Goal: Task Accomplishment & Management: Manage account settings

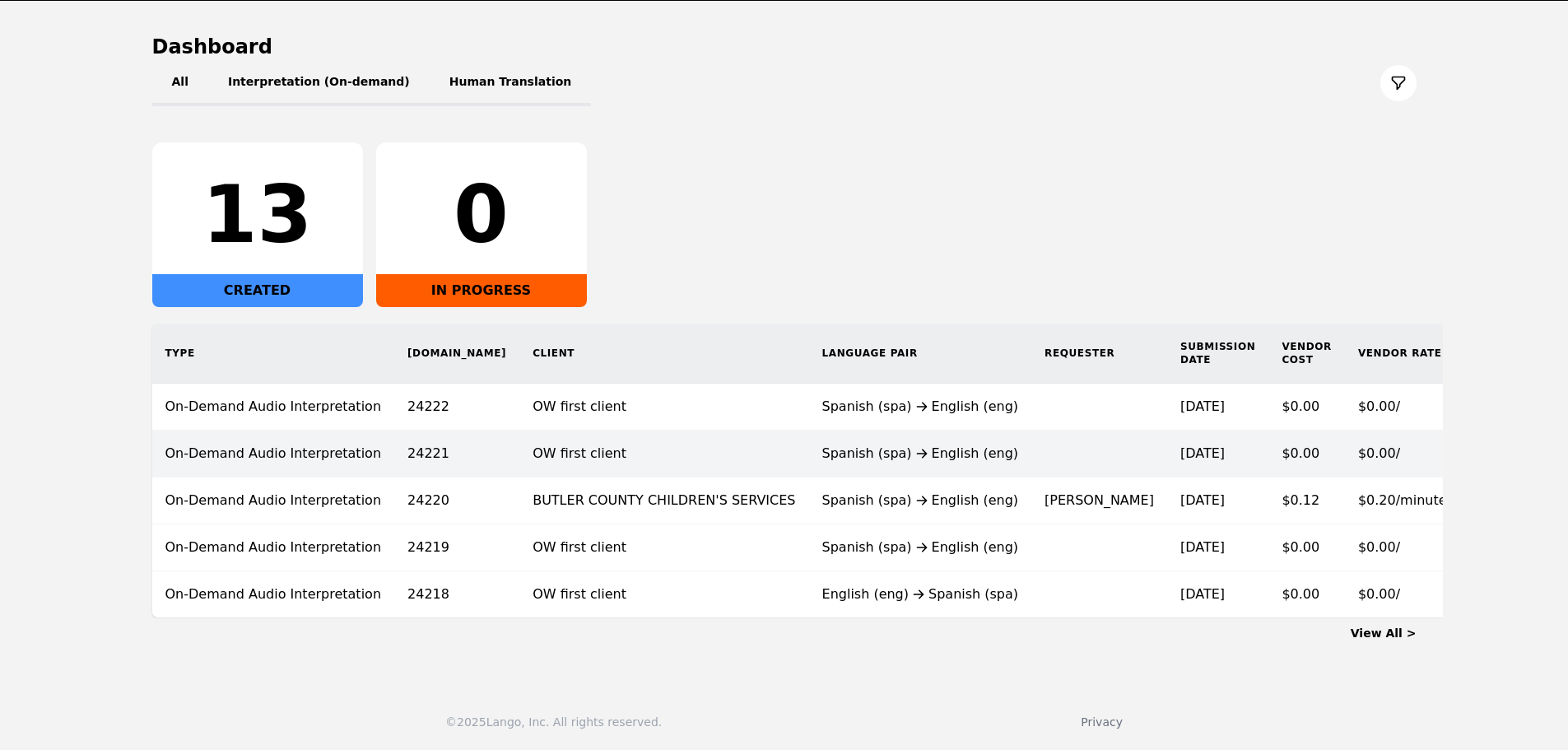
scroll to position [161, 0]
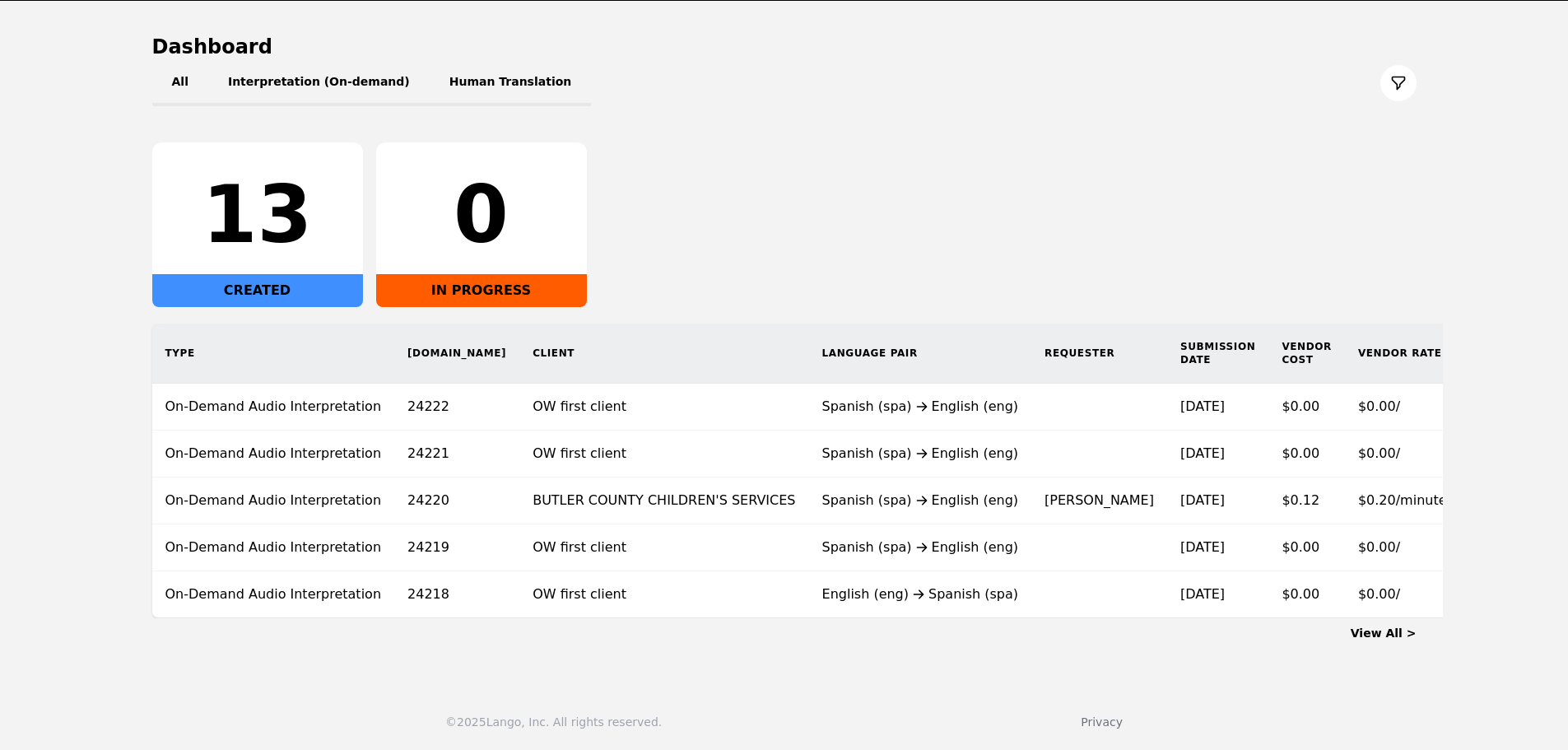
click at [1380, 629] on link "View All >" at bounding box center [1384, 633] width 66 height 13
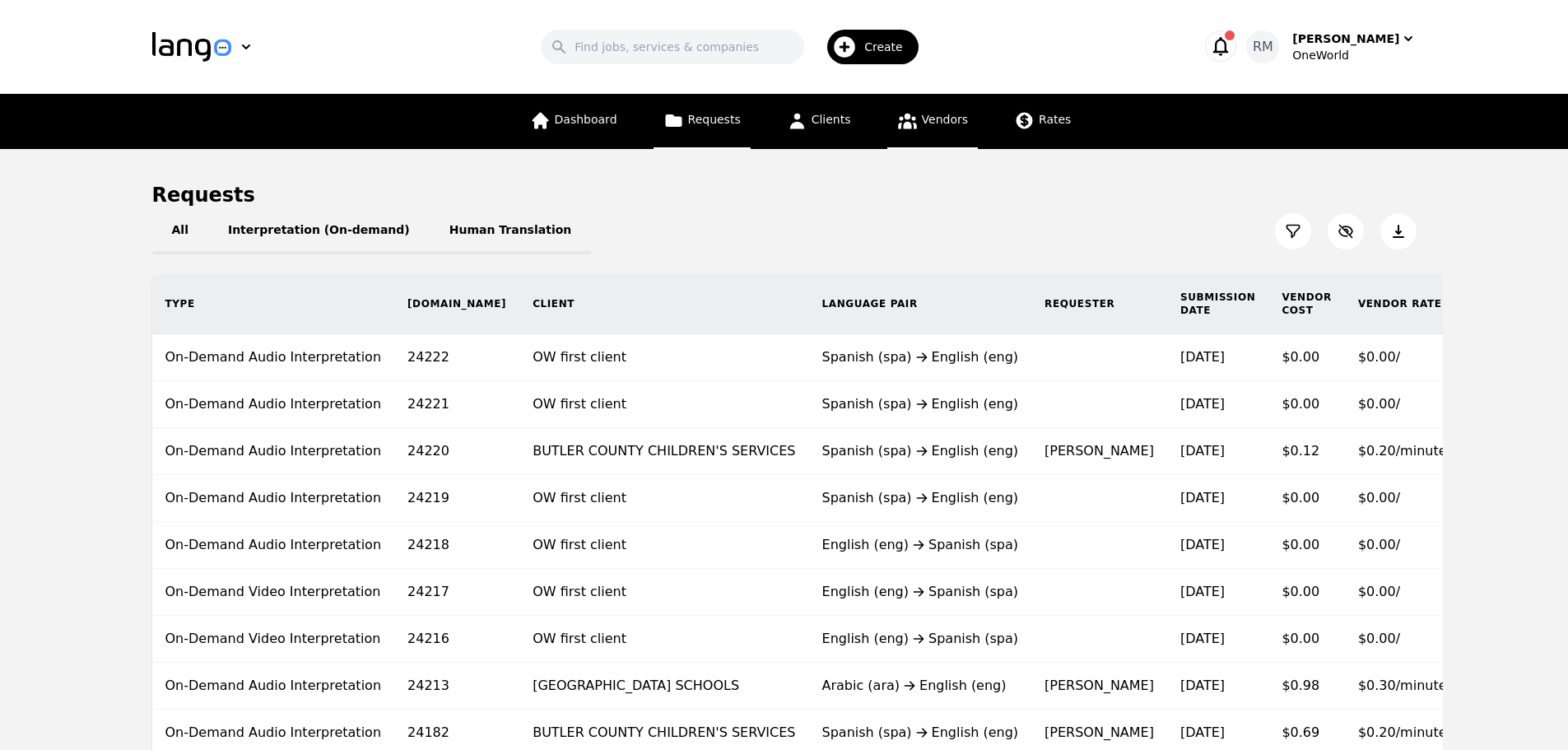
click at [938, 129] on link "Vendors" at bounding box center [932, 121] width 91 height 55
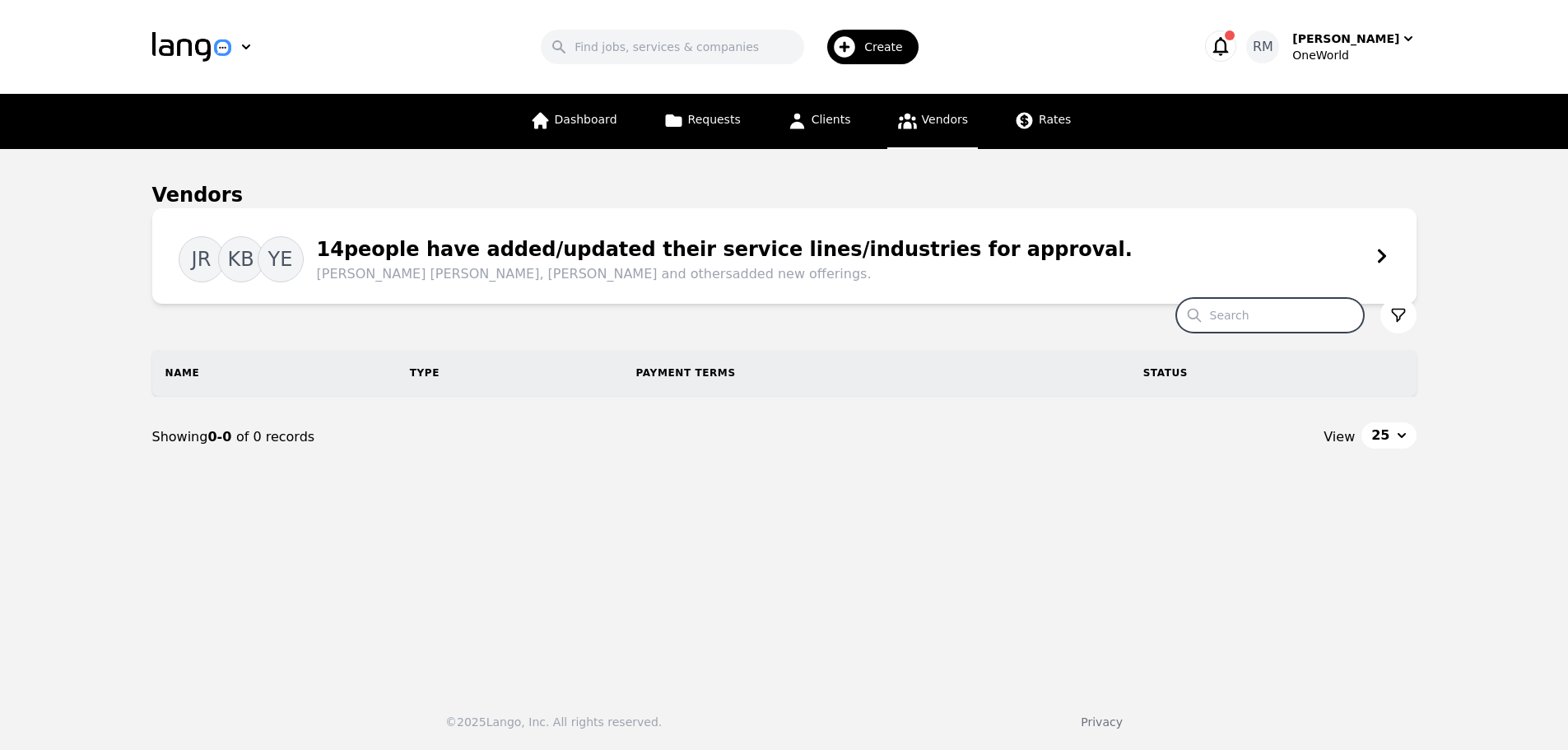
click at [1266, 327] on input "Search" at bounding box center [1270, 315] width 188 height 35
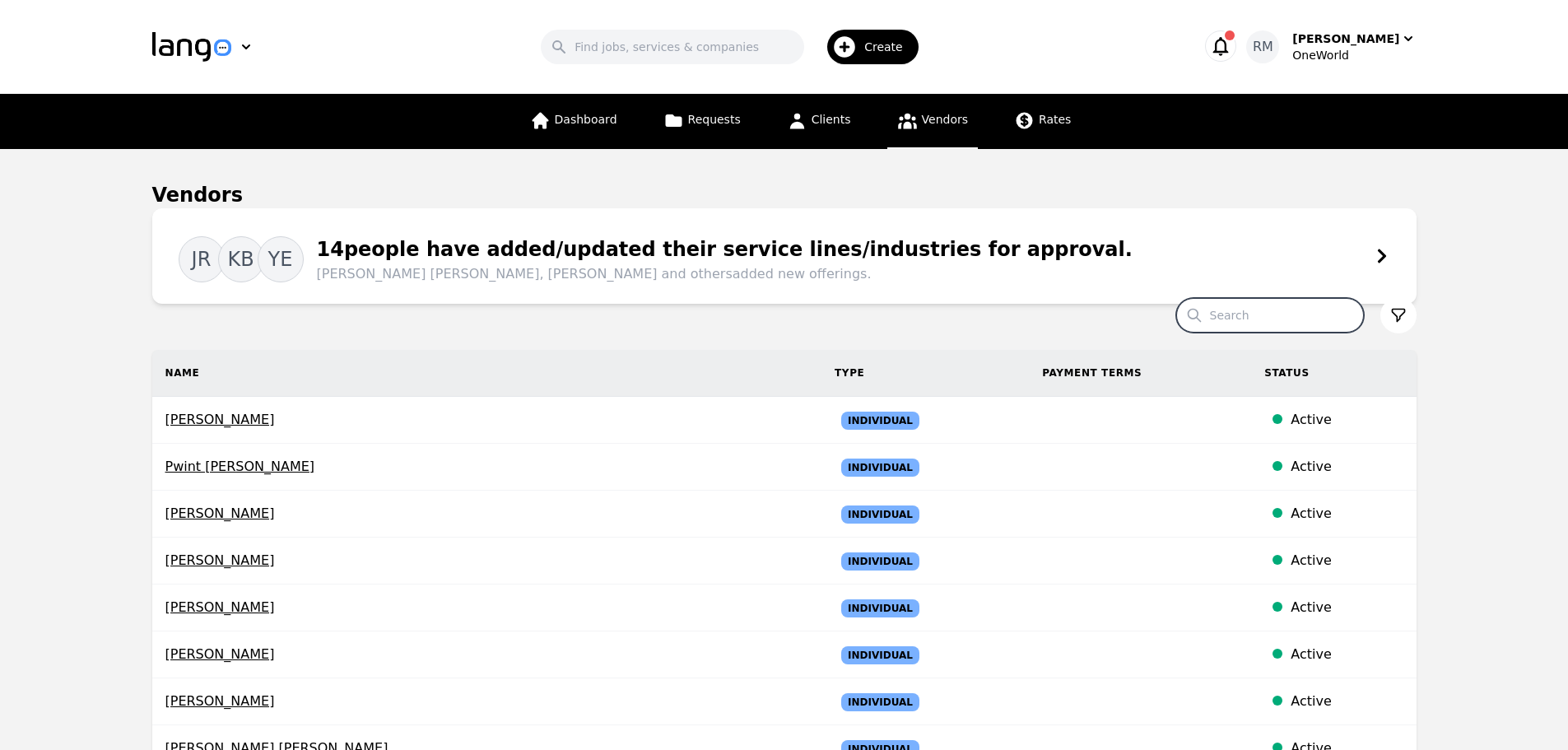
paste input "Yurixy"
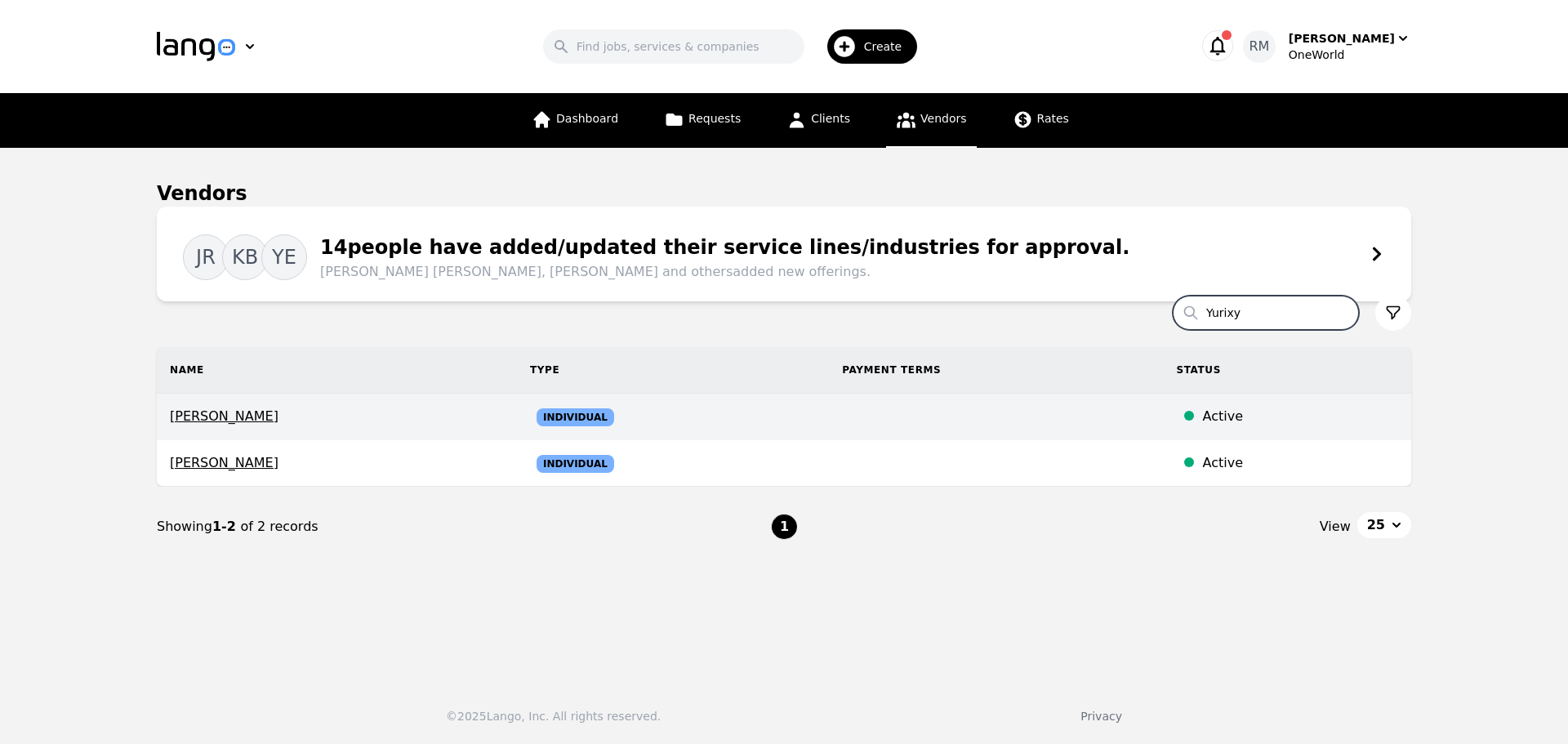
type input "Yurixy"
click at [249, 421] on span "Yurixy Sanchez Guerrero" at bounding box center [336, 416] width 334 height 20
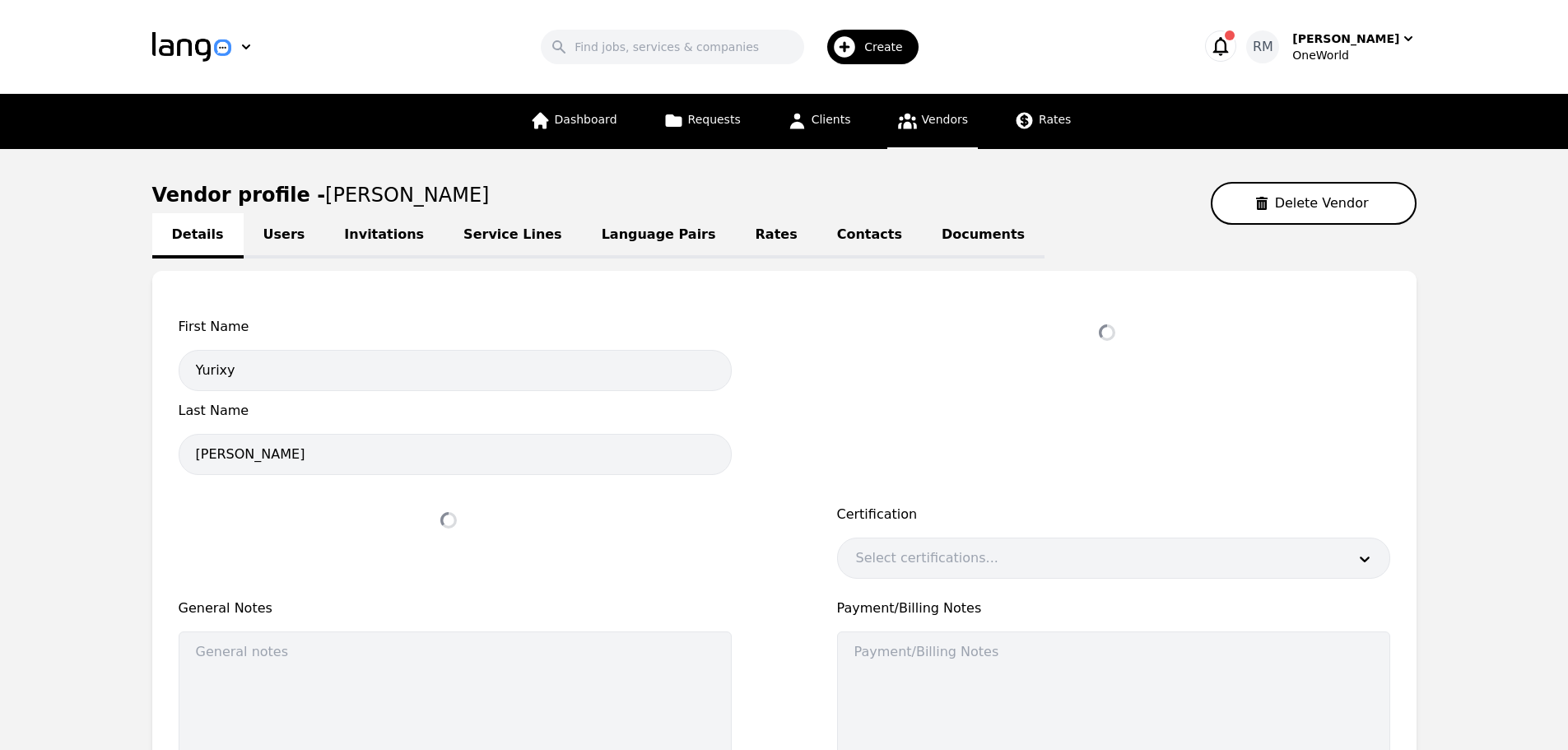
select select "active"
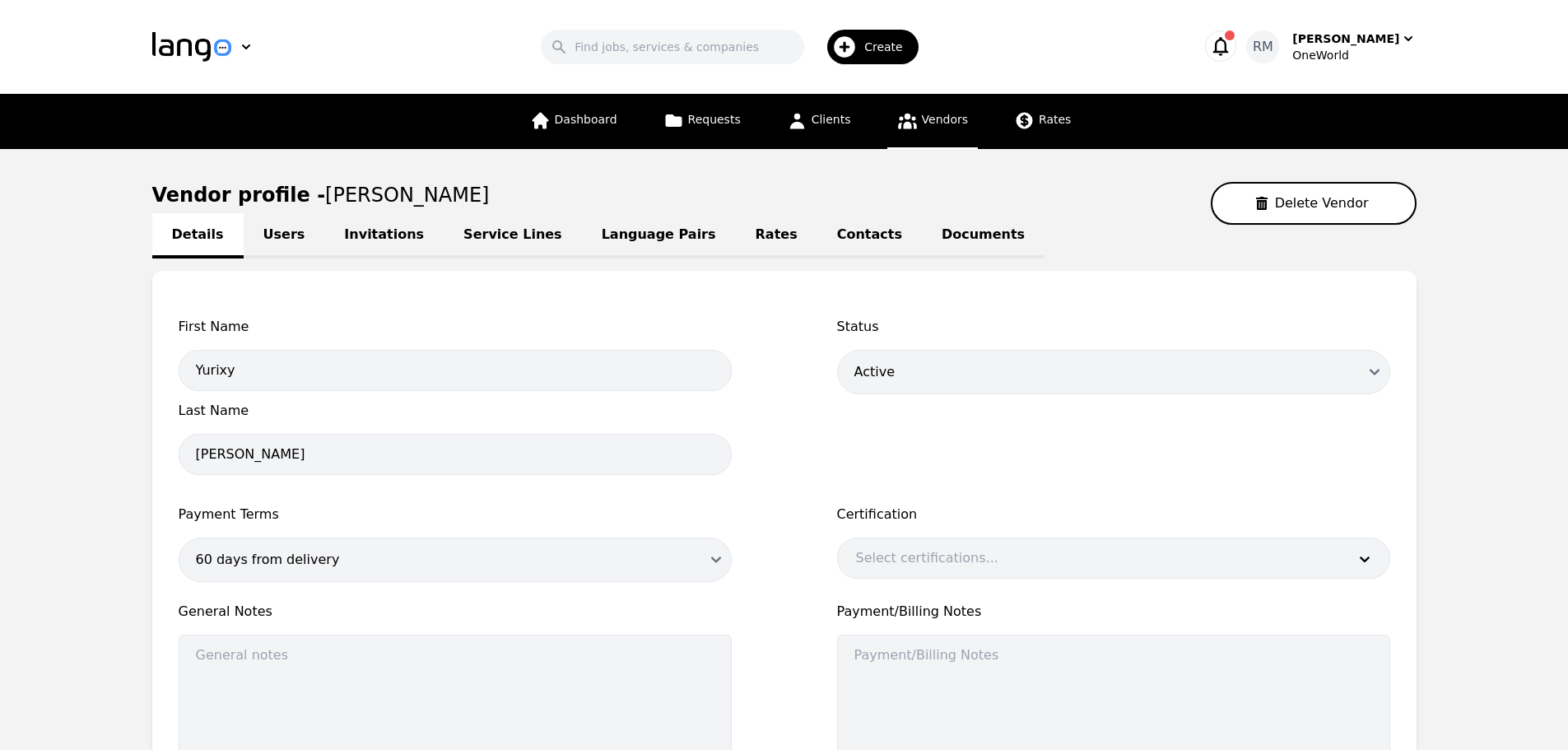
click at [817, 227] on link "Contacts" at bounding box center [869, 236] width 105 height 45
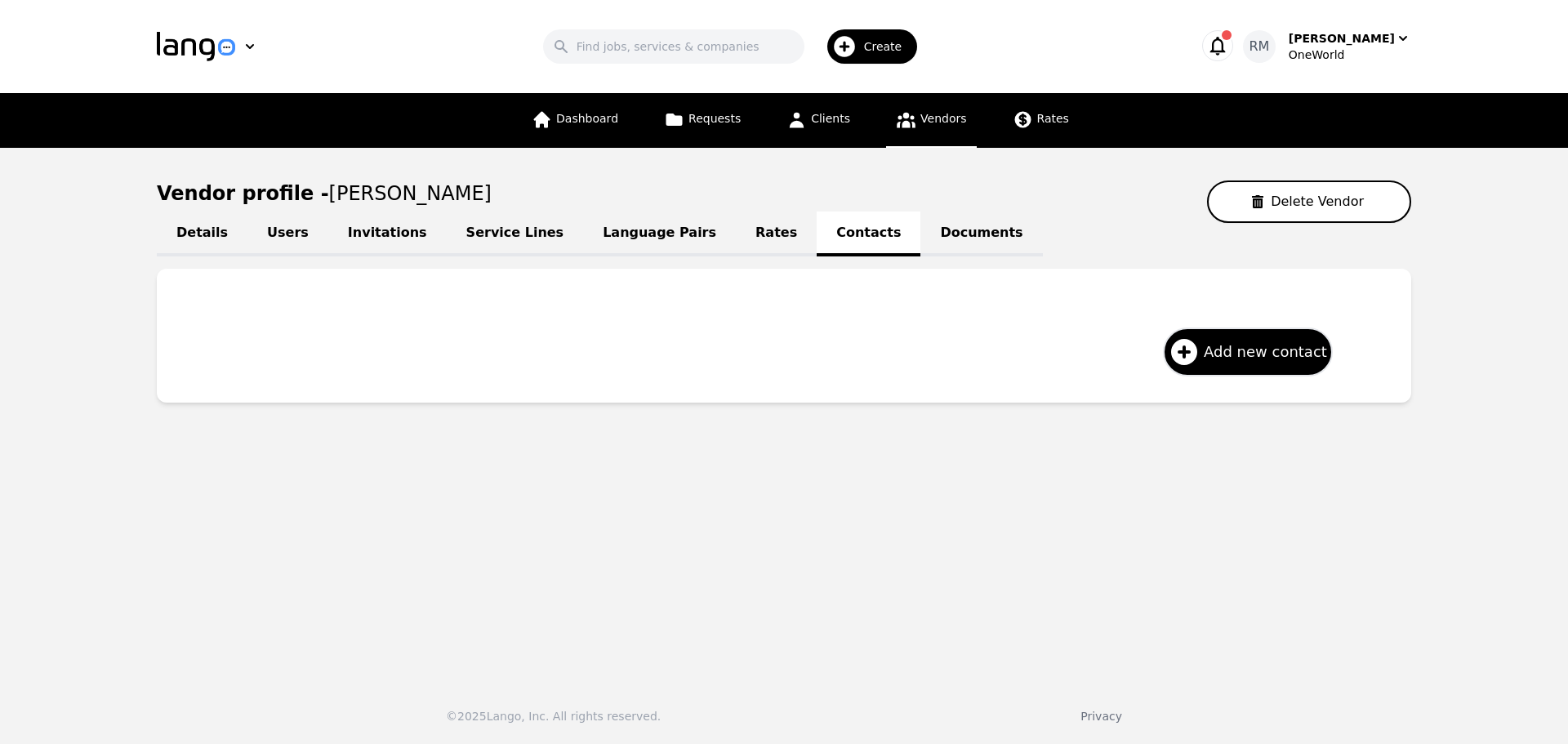
click at [187, 241] on link "Details" at bounding box center [202, 234] width 91 height 45
select select "active"
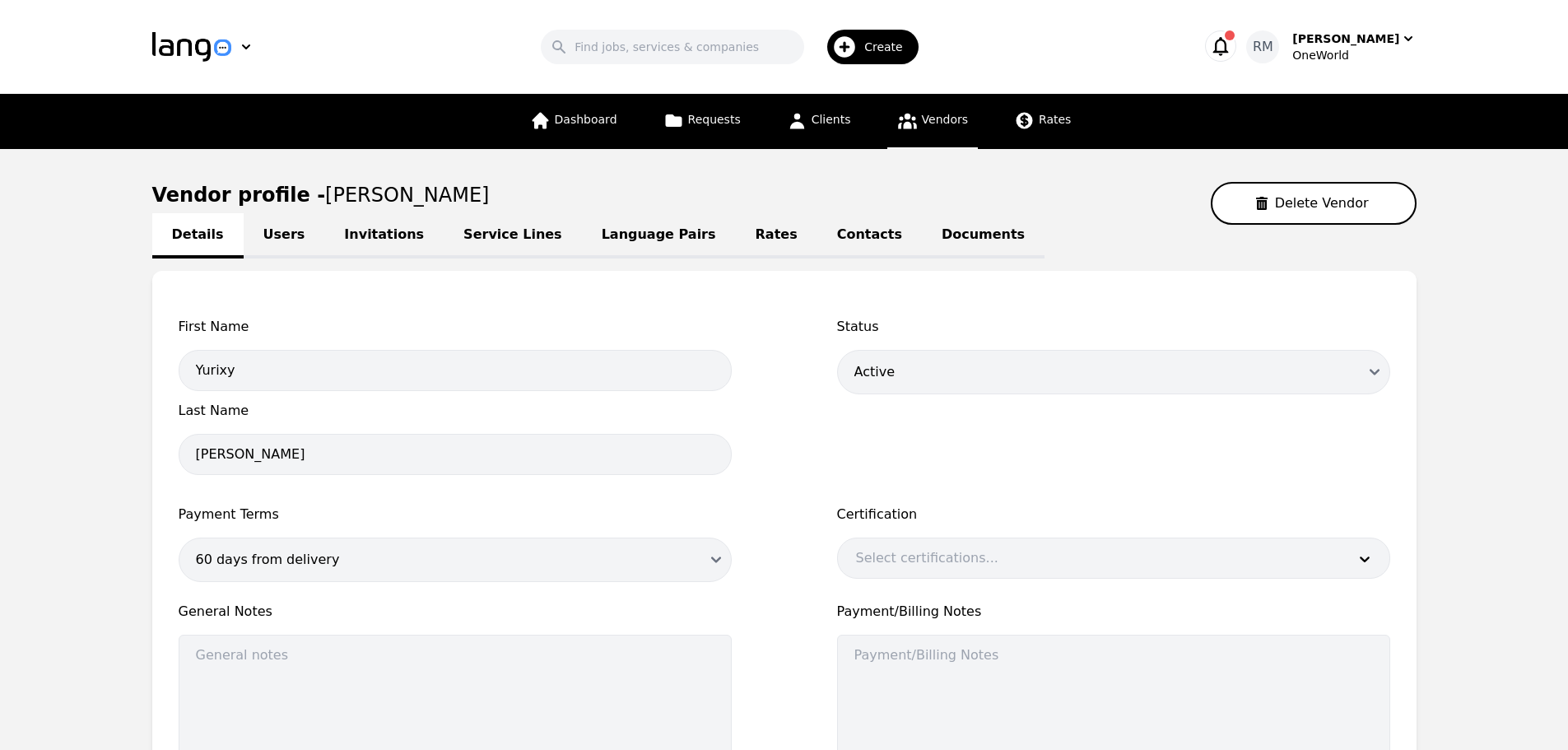
click at [912, 118] on icon at bounding box center [908, 121] width 21 height 21
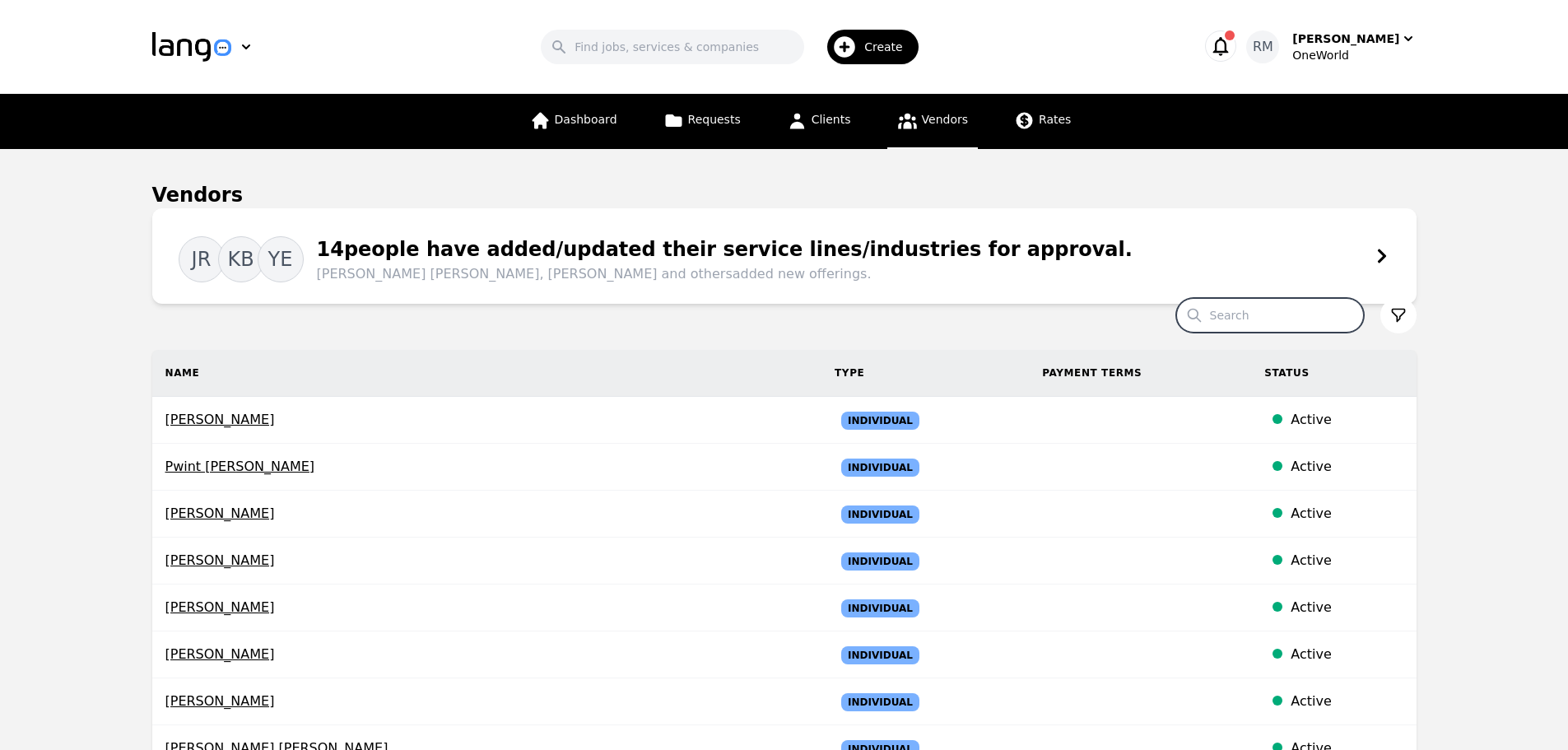
click at [1283, 325] on input "Search" at bounding box center [1270, 315] width 188 height 35
paste input "Yurixy"
type input "Yurixy"
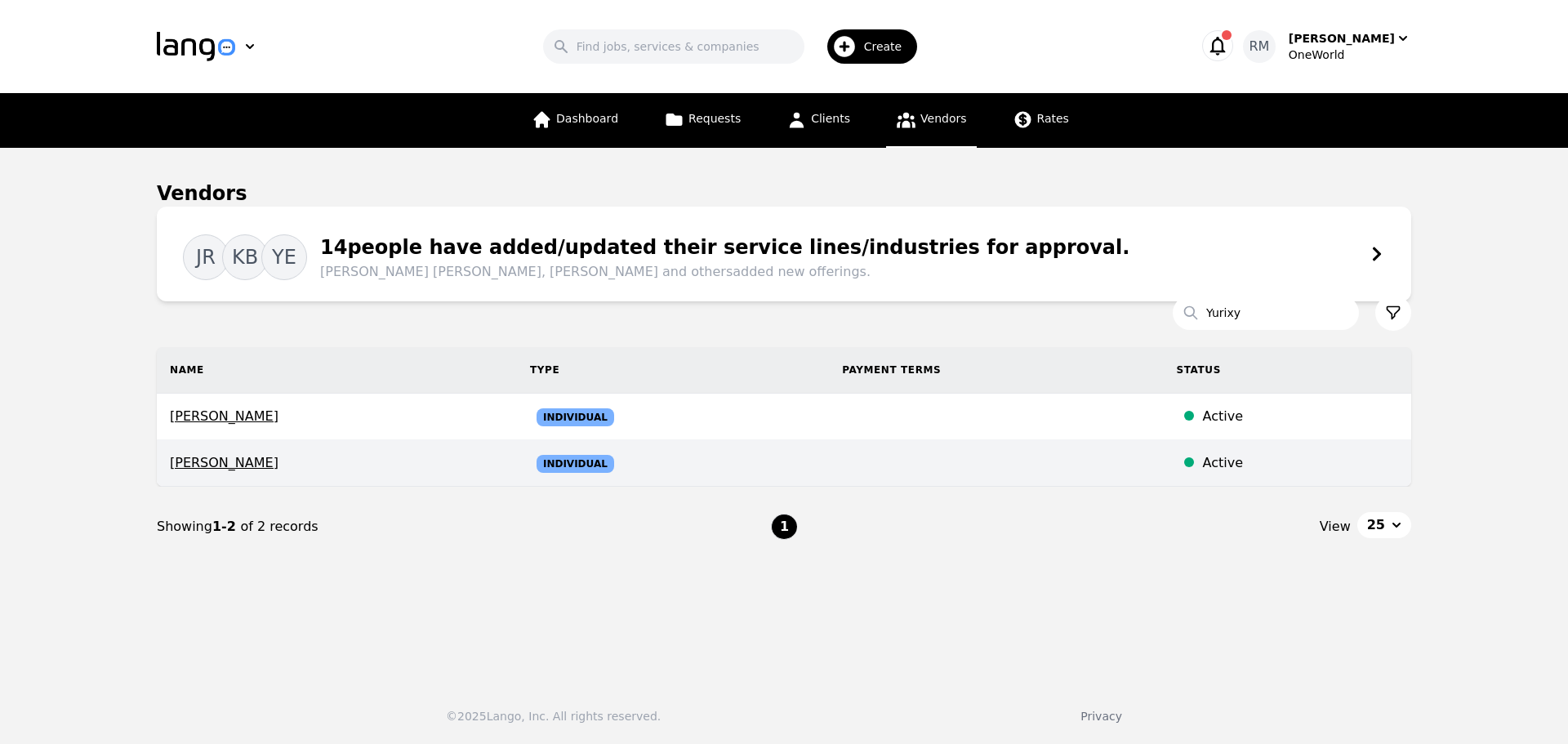
click at [299, 461] on span "Yurixy Sanchez Guerrero" at bounding box center [336, 463] width 334 height 20
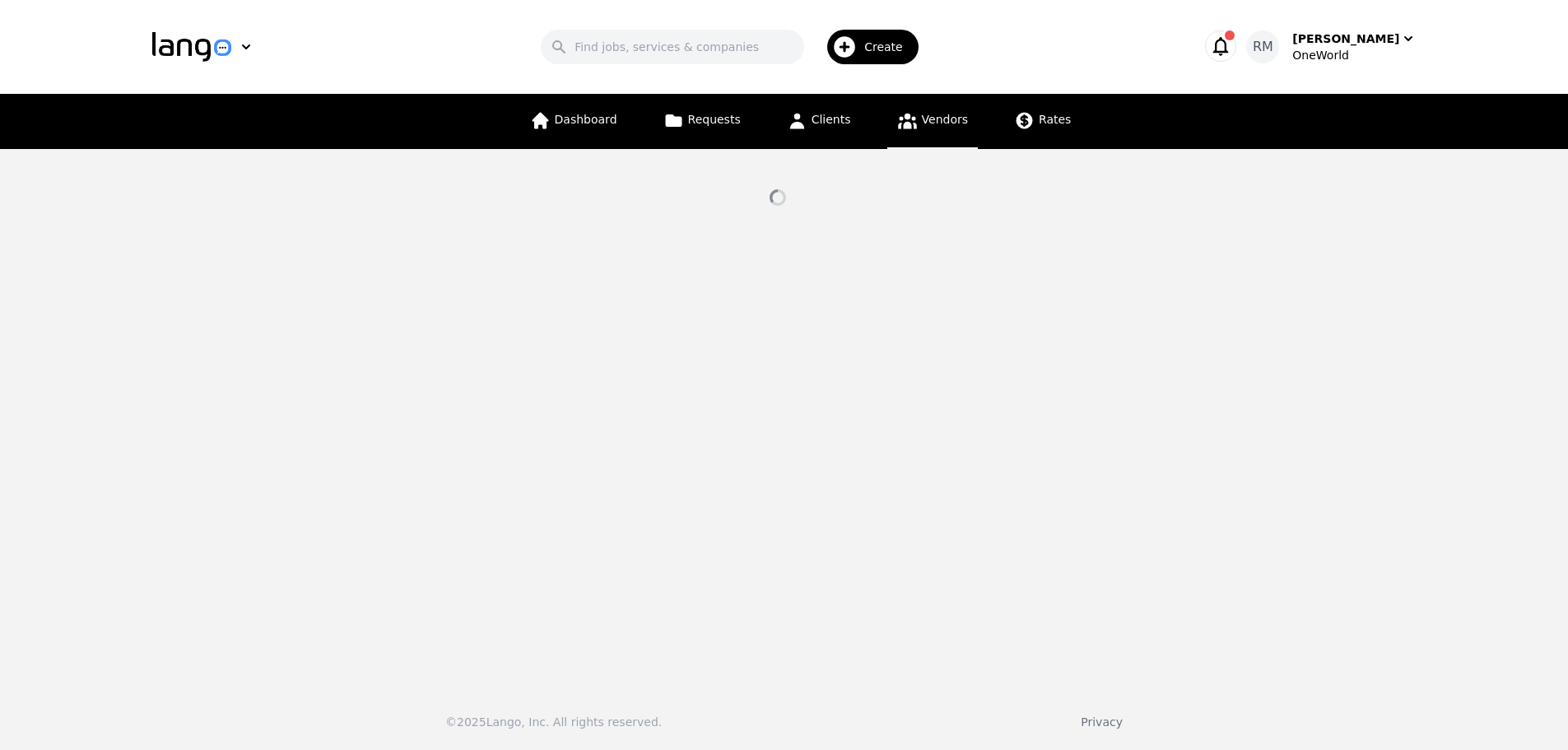
select select "active"
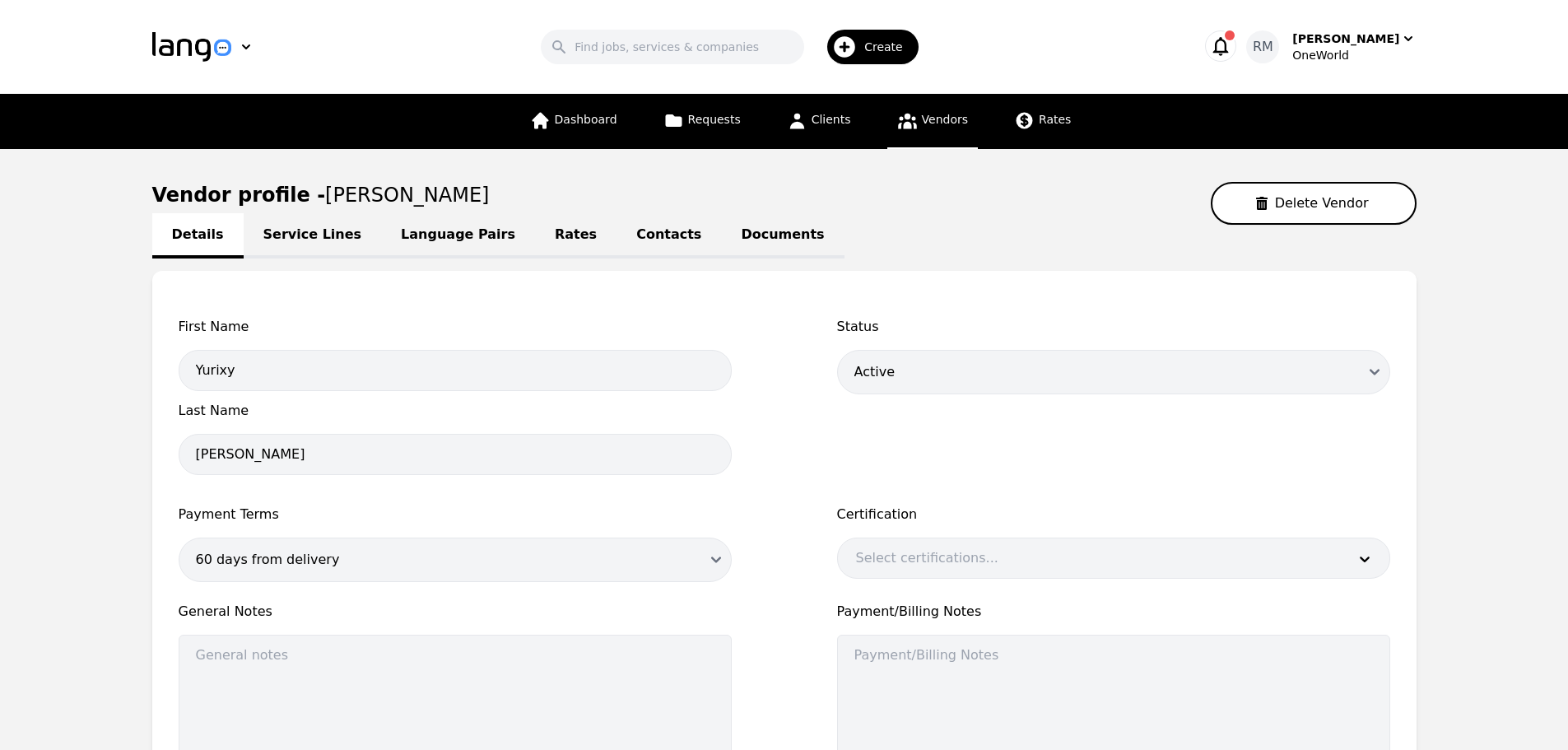
click at [617, 232] on link "Contacts" at bounding box center [669, 236] width 105 height 45
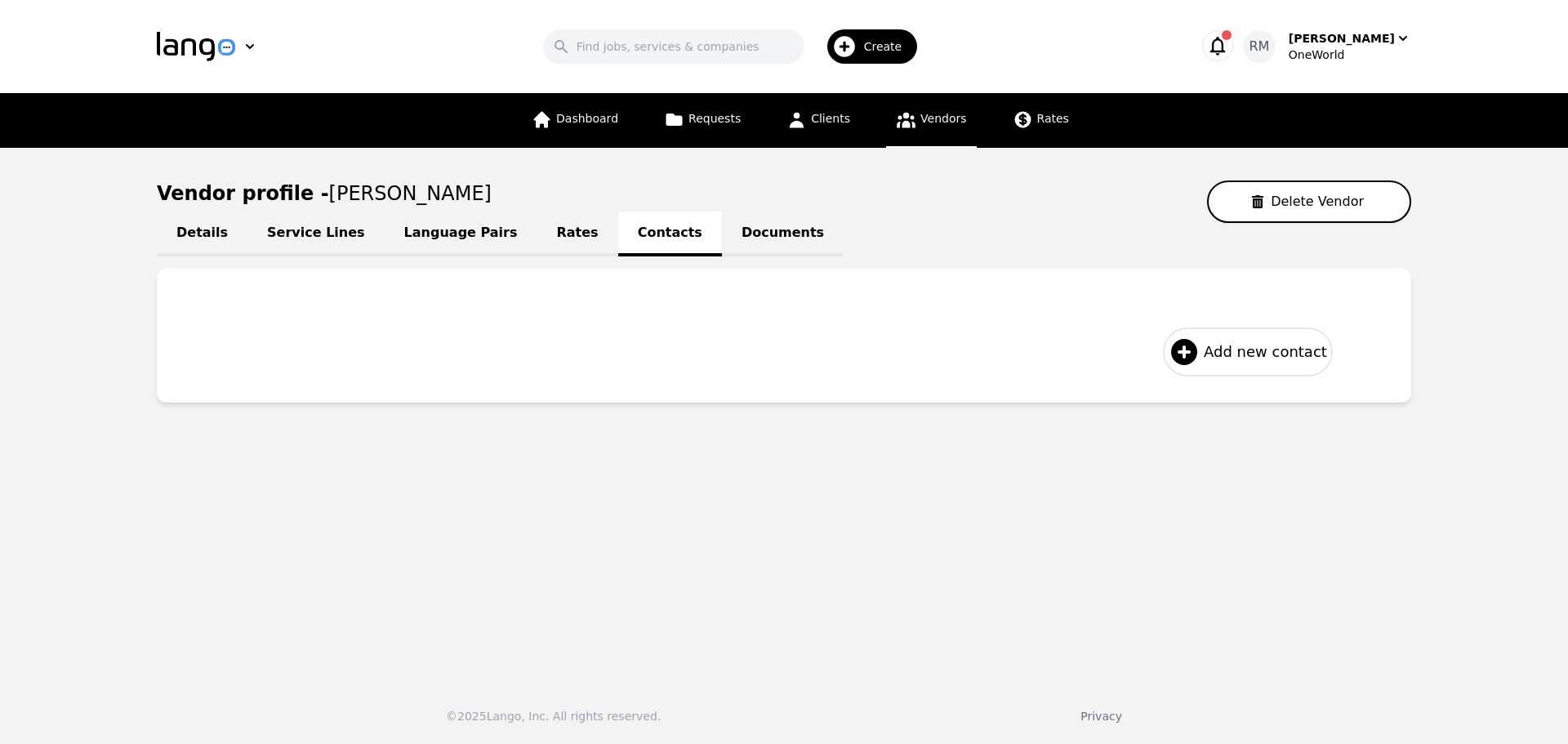
click at [1255, 350] on span "Add new contact" at bounding box center [1266, 351] width 124 height 22
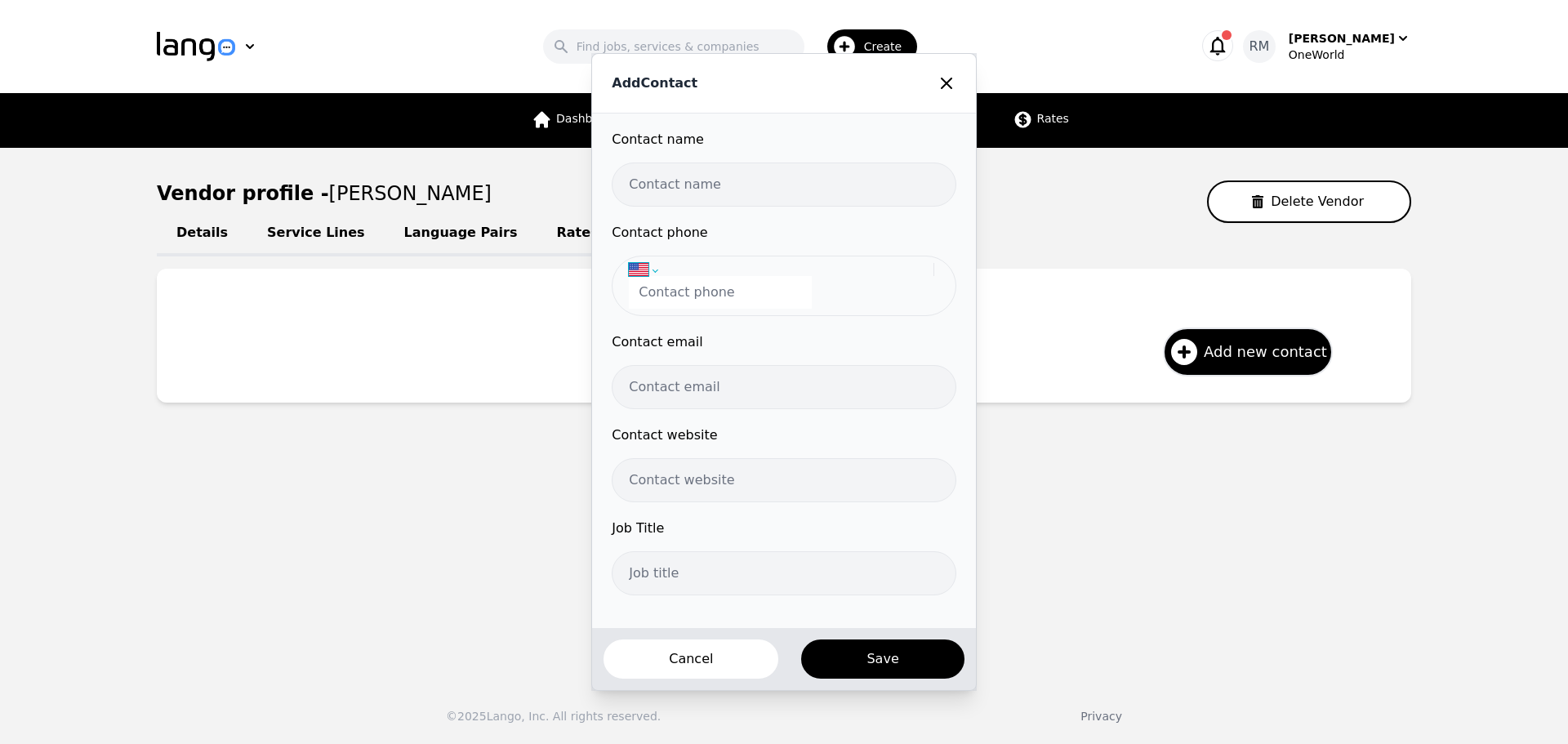
click at [665, 270] on select "International Afghanistan Åland Islands Albania Algeria American Samoa Andorra …" at bounding box center [781, 270] width 305 height 13
select select "MX"
click at [635, 263] on select "International Afghanistan Åland Islands Albania Algeria American Samoa Andorra …" at bounding box center [781, 270] width 305 height 13
click at [724, 290] on input "tel" at bounding box center [720, 292] width 183 height 33
paste input "220 458 8782"
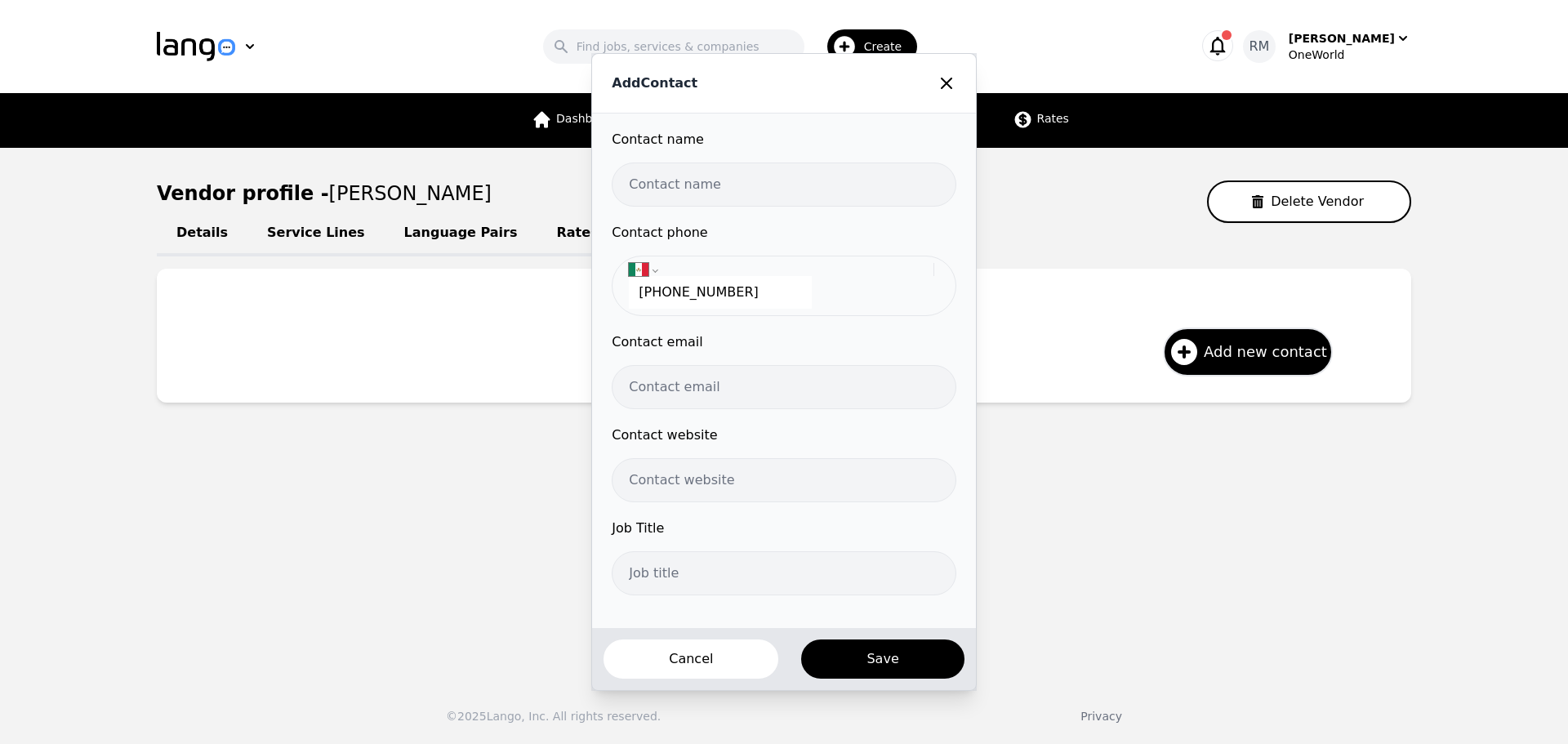
type input "220 458 8782"
click at [663, 401] on input "email" at bounding box center [784, 387] width 344 height 44
paste input "yuritzycari@gmail.com"
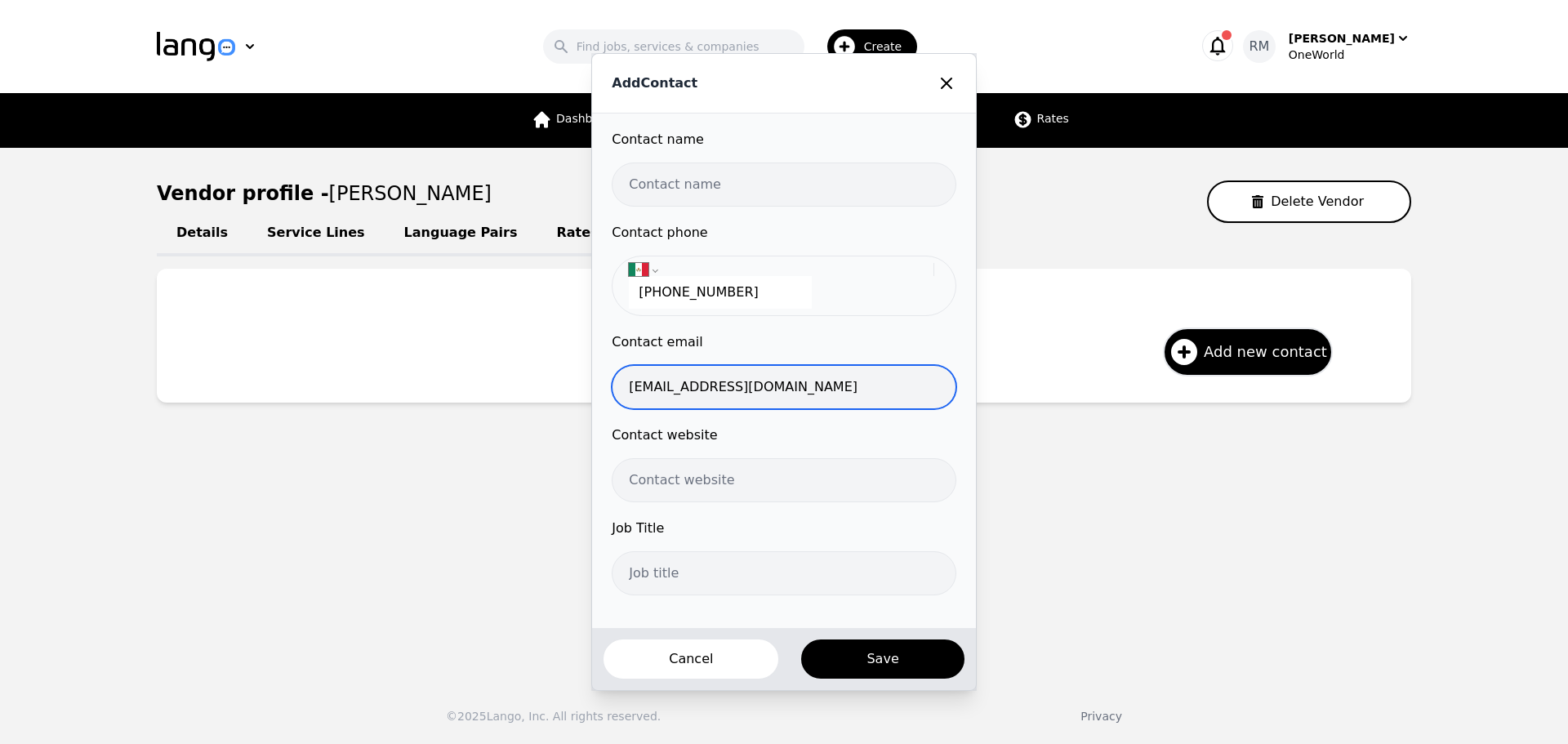
type input "yuritzycari@gmail.com"
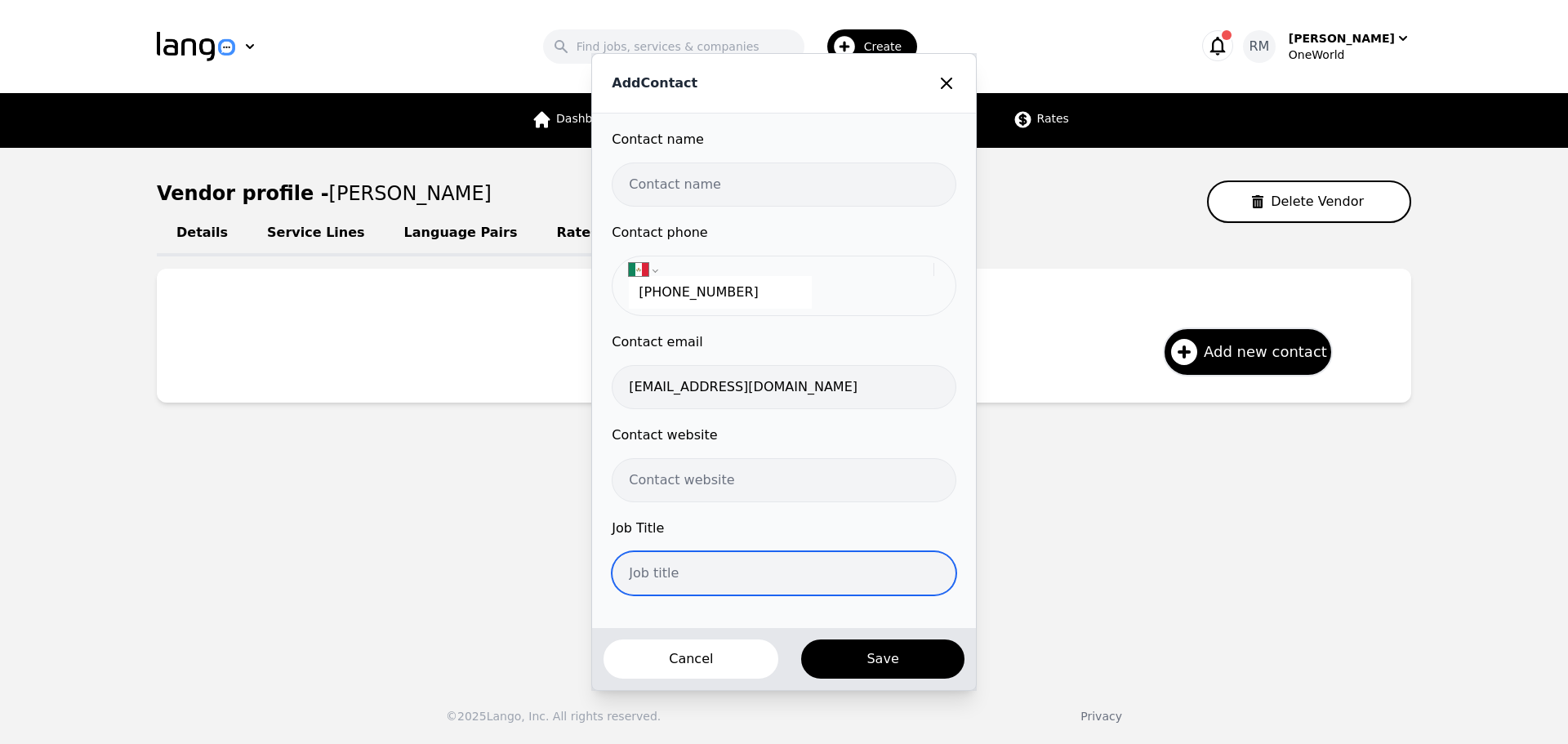
click at [680, 567] on input "text" at bounding box center [784, 573] width 344 height 44
type input "Interpreter"
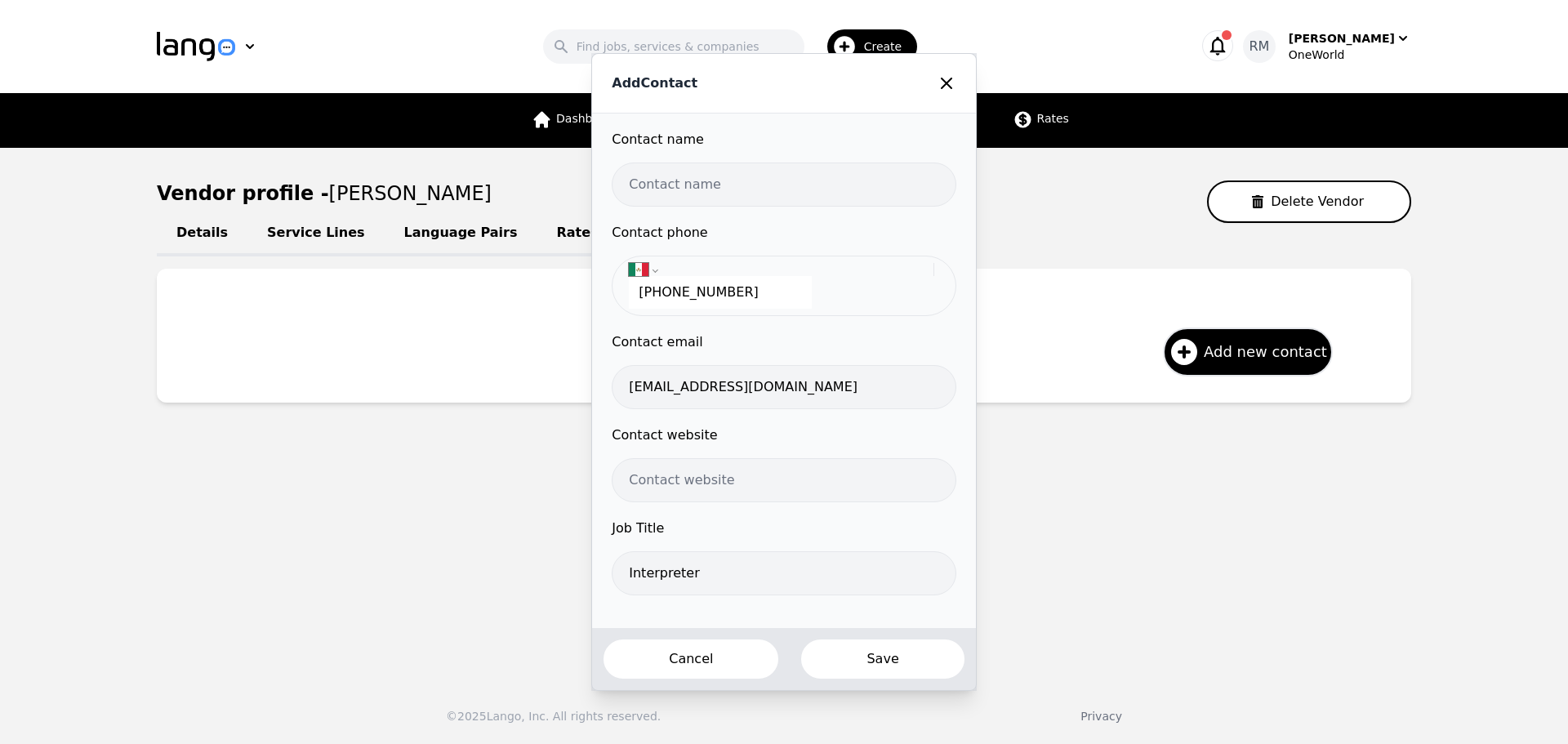
click at [912, 668] on button "Save" at bounding box center [882, 659] width 166 height 42
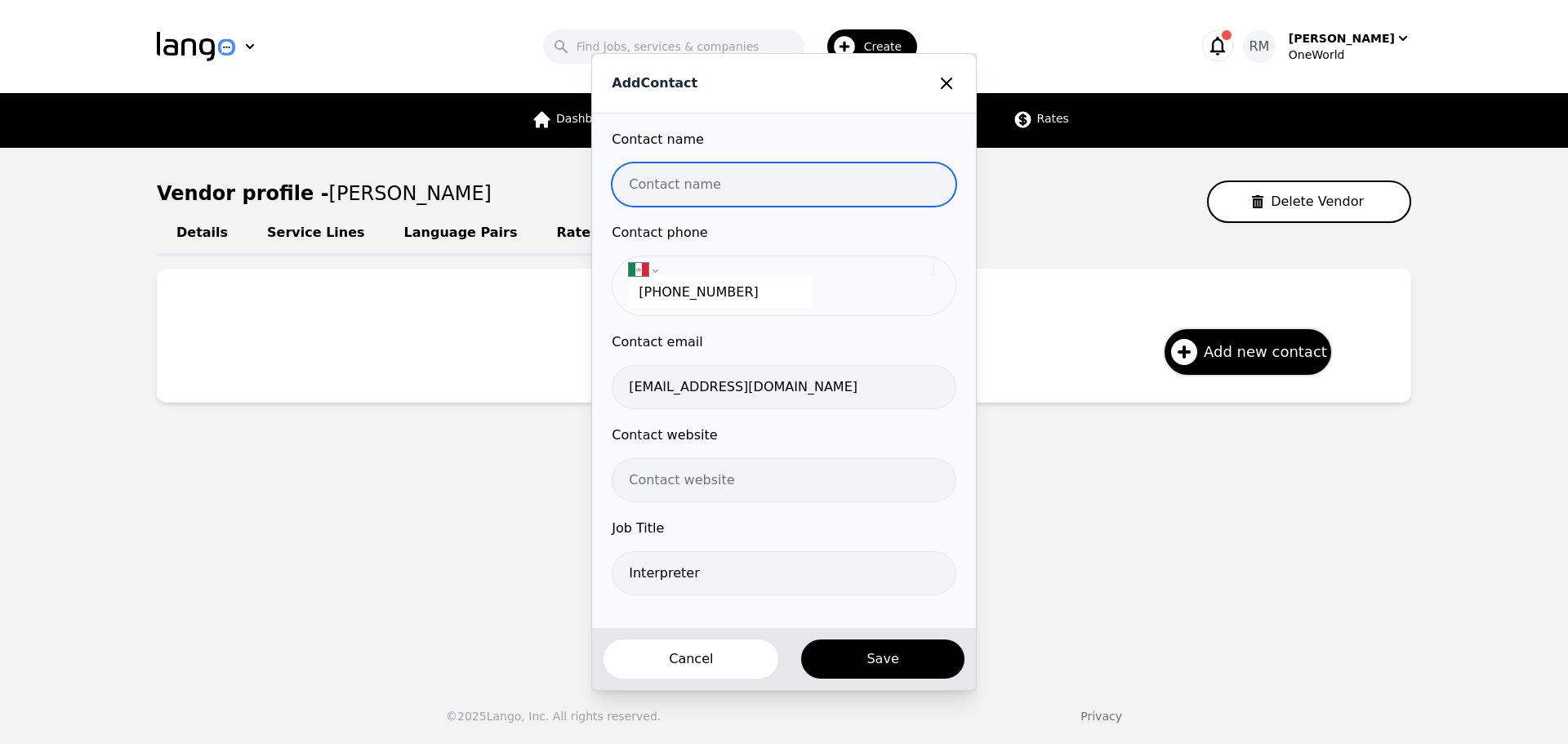
click at [724, 169] on input "text" at bounding box center [784, 184] width 344 height 44
paste input "Yurixy Sanchez Guerrero"
type input "Yurixy Sanchez Guerrero"
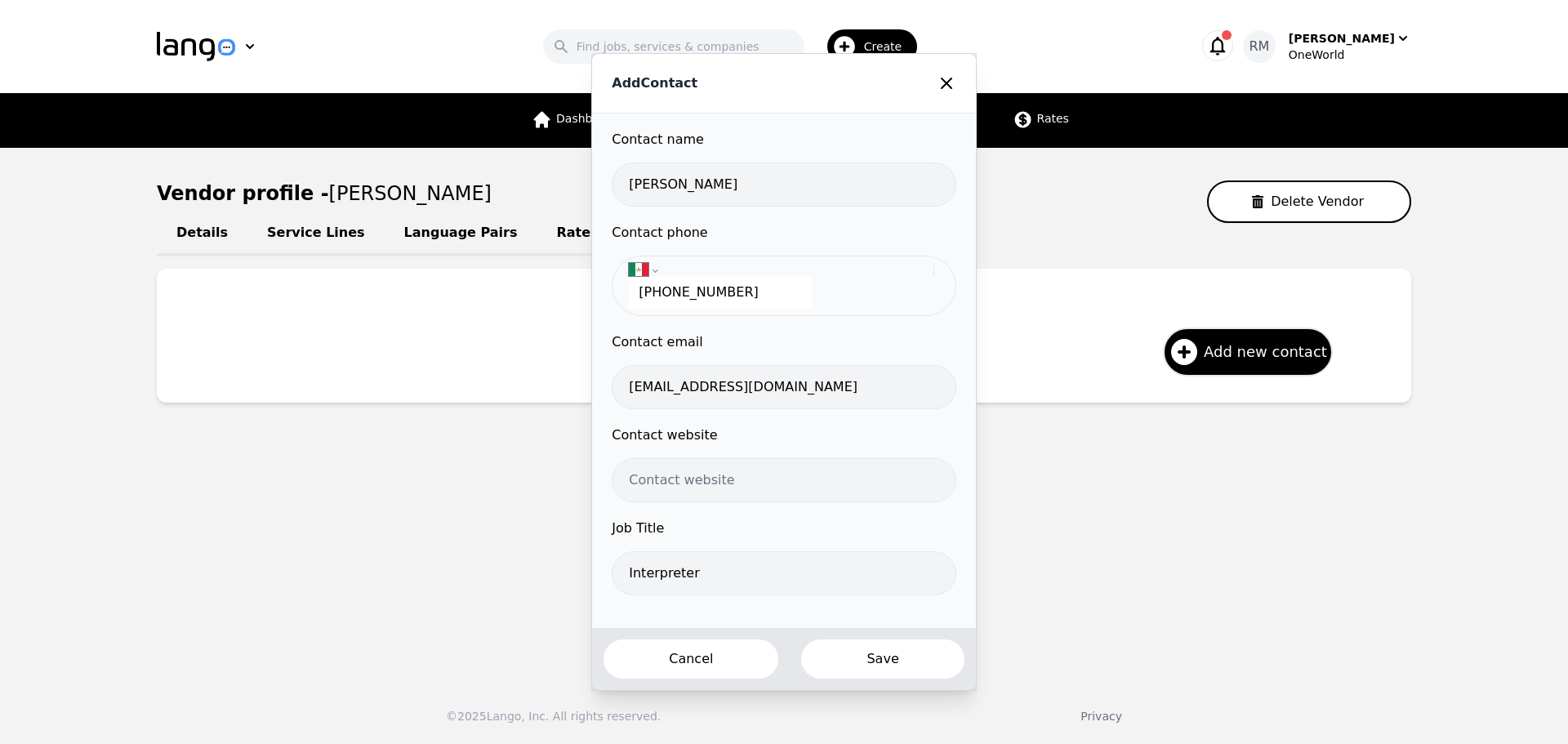
click at [903, 666] on button "Save" at bounding box center [882, 659] width 166 height 42
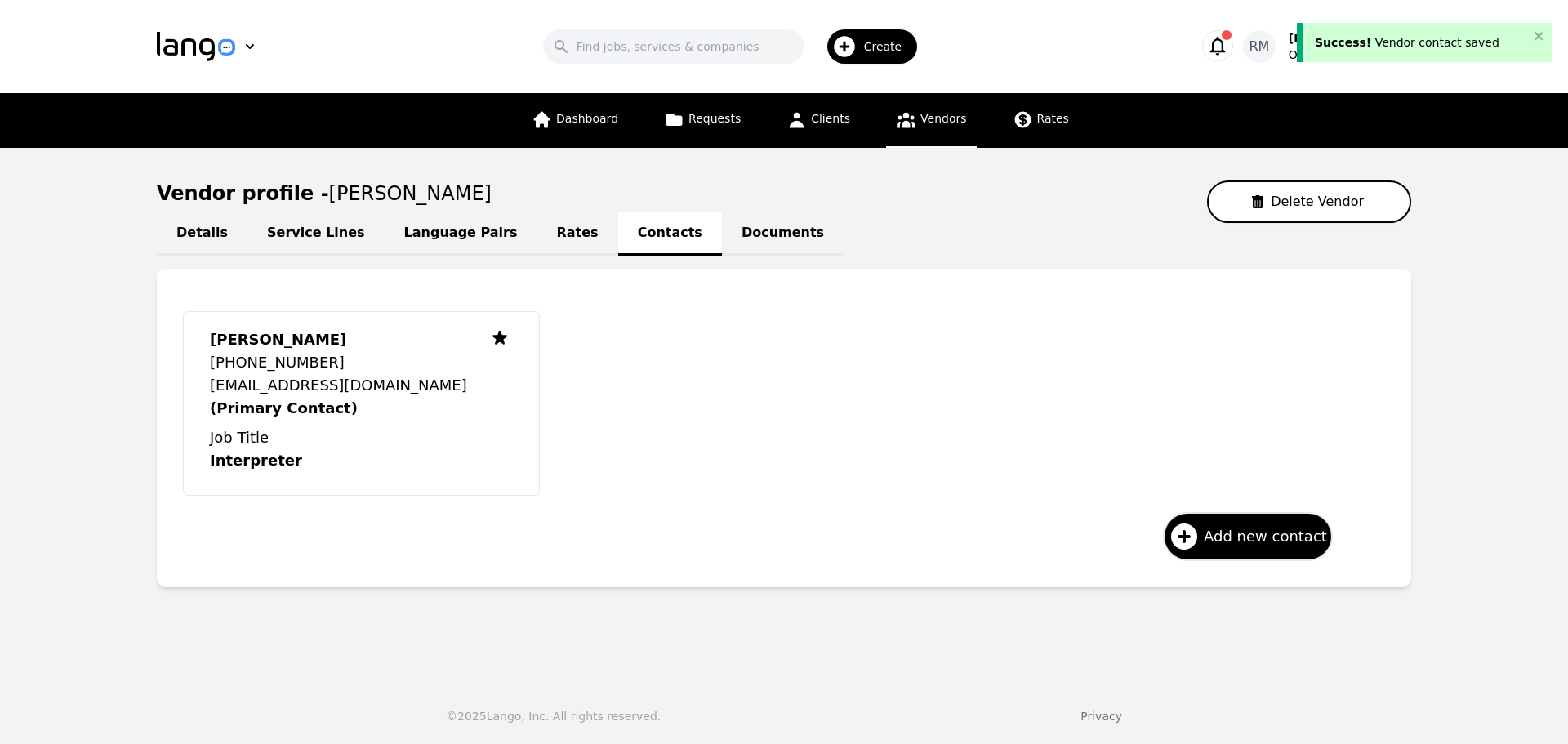
click at [933, 131] on link "Vendors" at bounding box center [932, 120] width 90 height 54
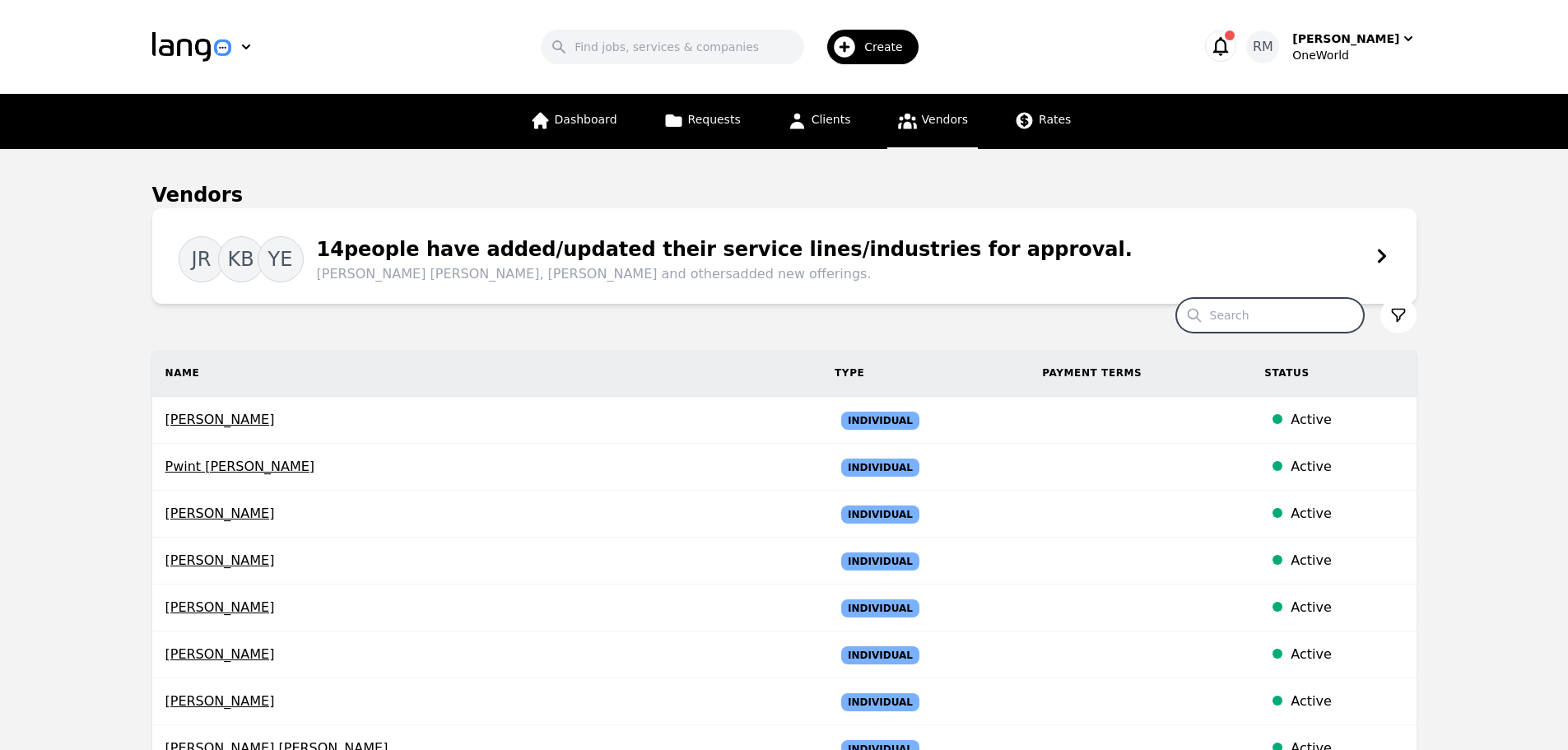
click at [1277, 317] on input "Search" at bounding box center [1270, 315] width 188 height 35
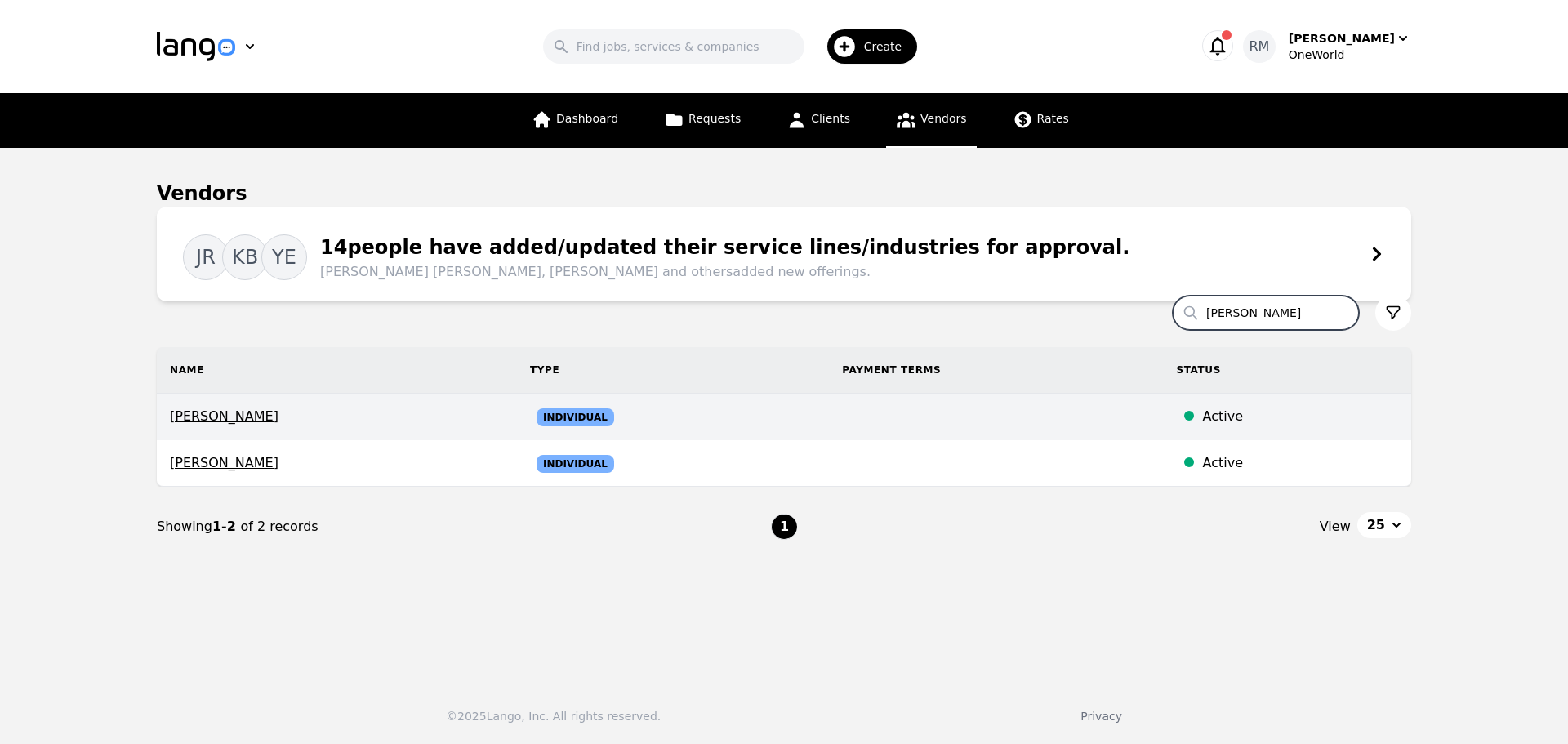
type input "yuri"
click at [276, 413] on span "Yurixy Sanchez Guerrero" at bounding box center [336, 416] width 334 height 20
select select "active"
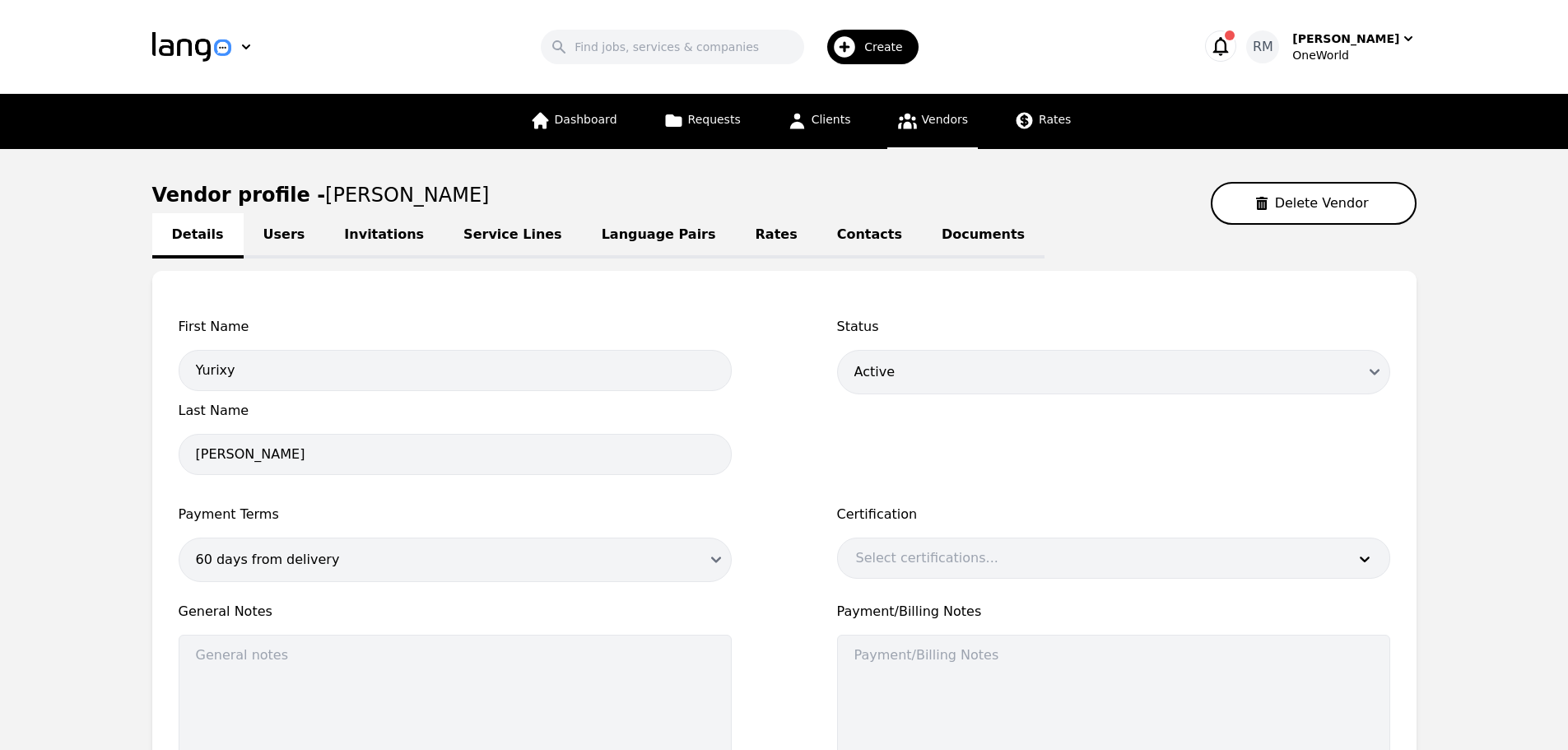
click at [360, 237] on link "Invitations" at bounding box center [383, 236] width 119 height 45
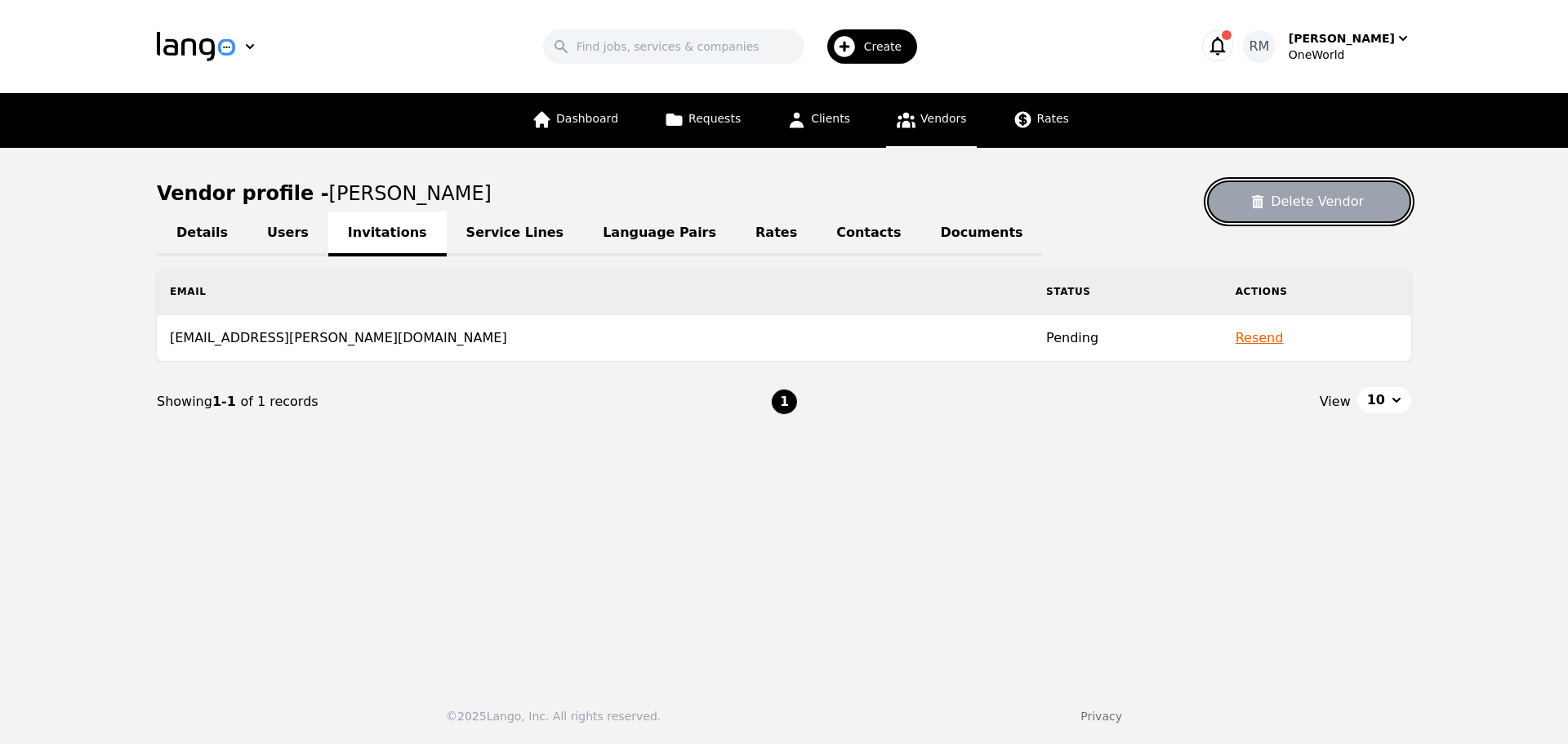
click at [1336, 198] on button "Delete Vendor" at bounding box center [1309, 201] width 204 height 42
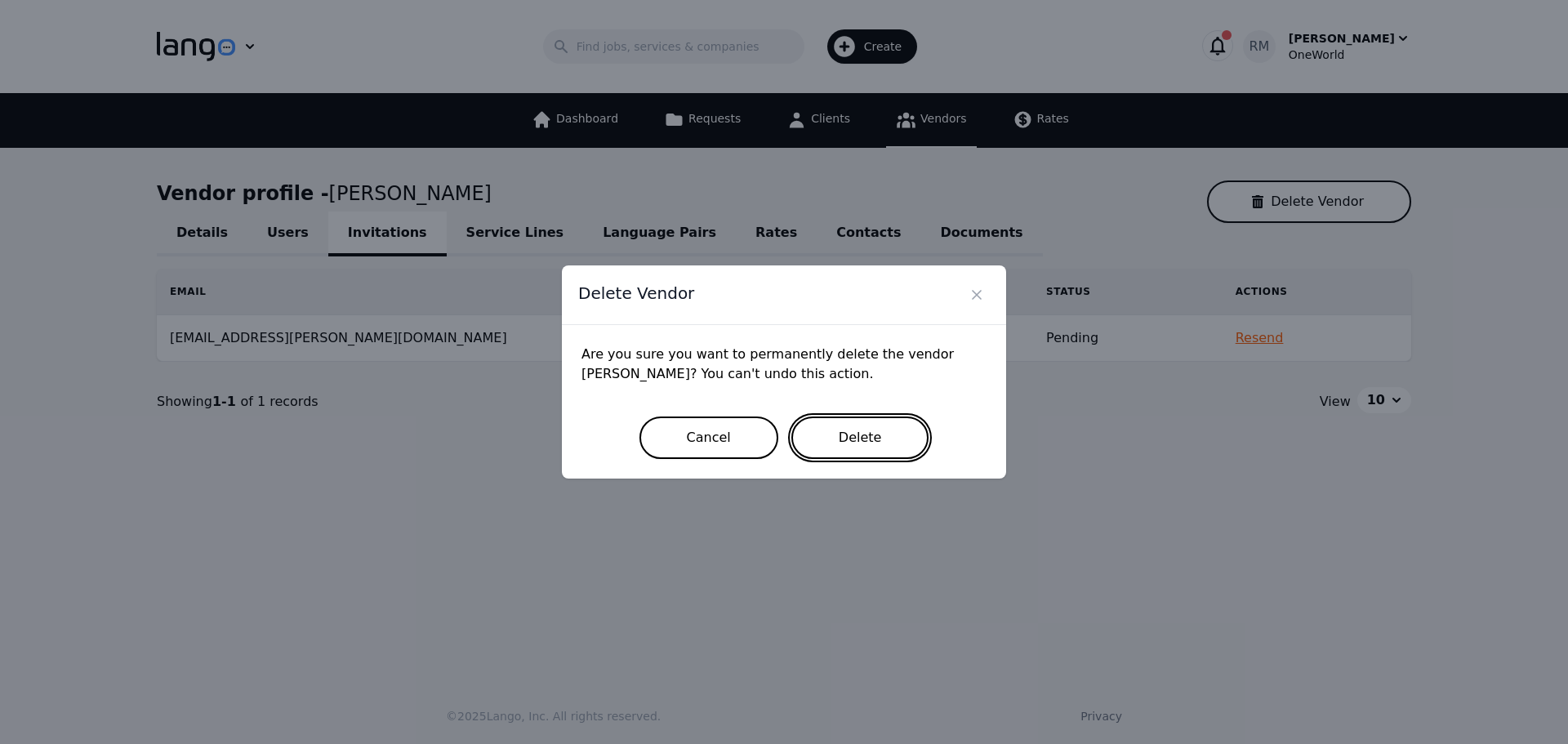
click at [854, 427] on button "Delete" at bounding box center [859, 437] width 138 height 42
